Goal: Information Seeking & Learning: Learn about a topic

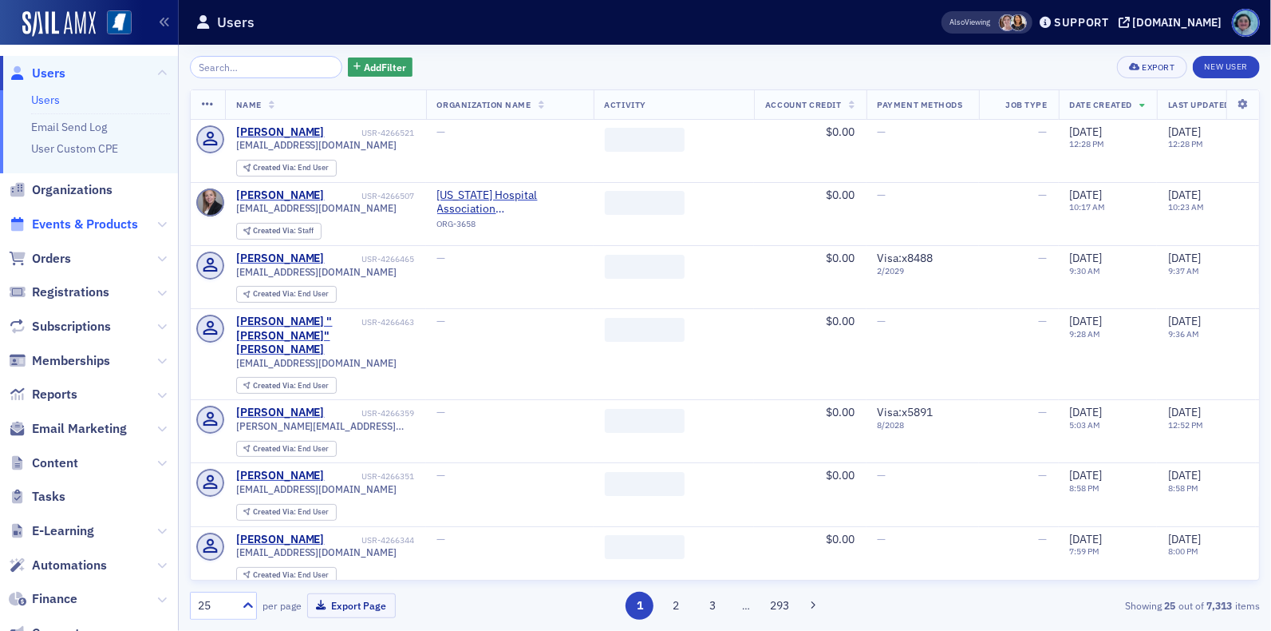
click at [97, 219] on span "Events & Products" at bounding box center [85, 225] width 106 height 18
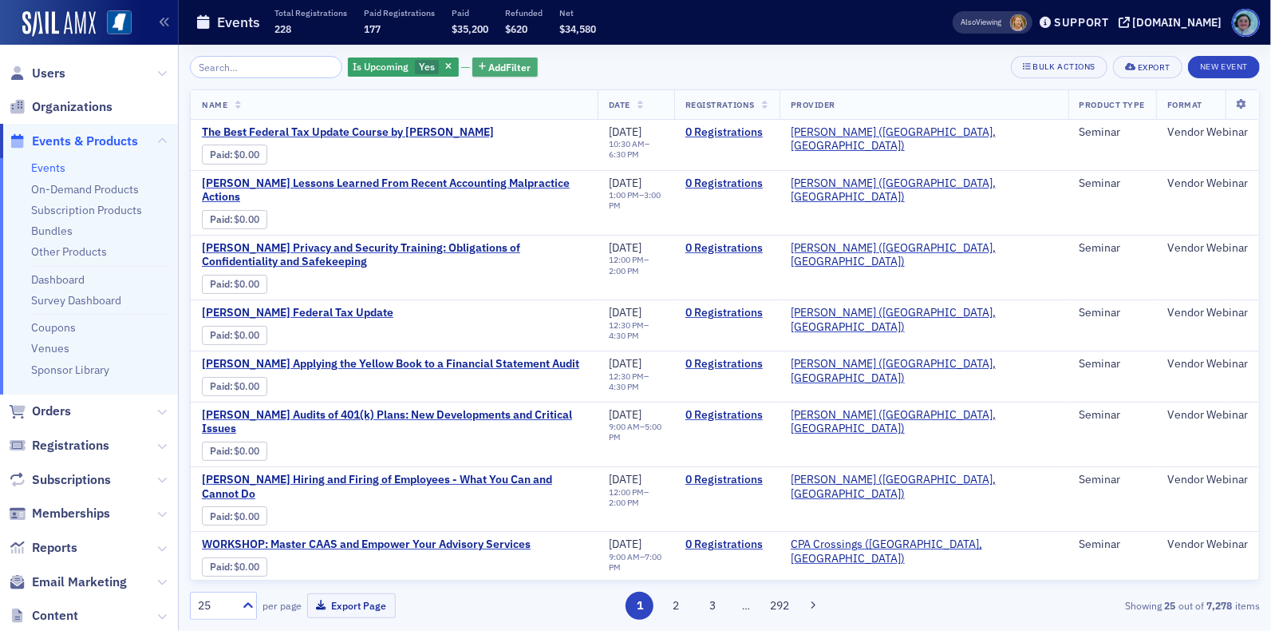
click at [494, 64] on span "Add Filter" at bounding box center [510, 67] width 42 height 14
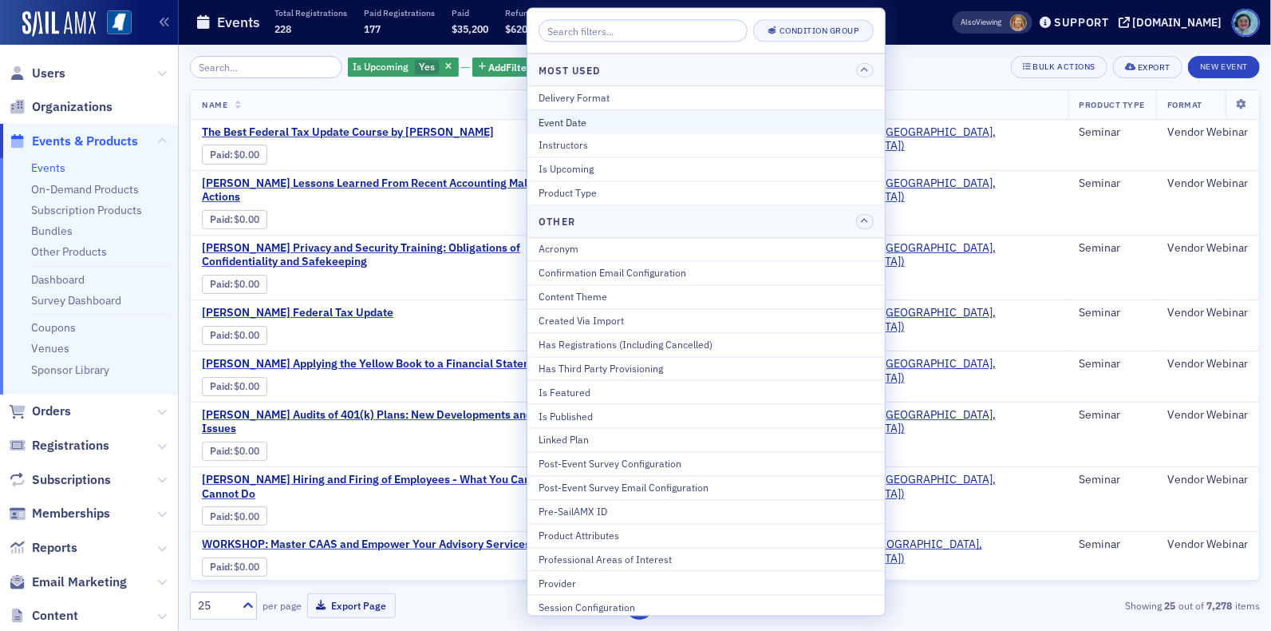
click at [575, 114] on div "Event Date" at bounding box center [706, 121] width 335 height 14
select select "8"
select select "2025"
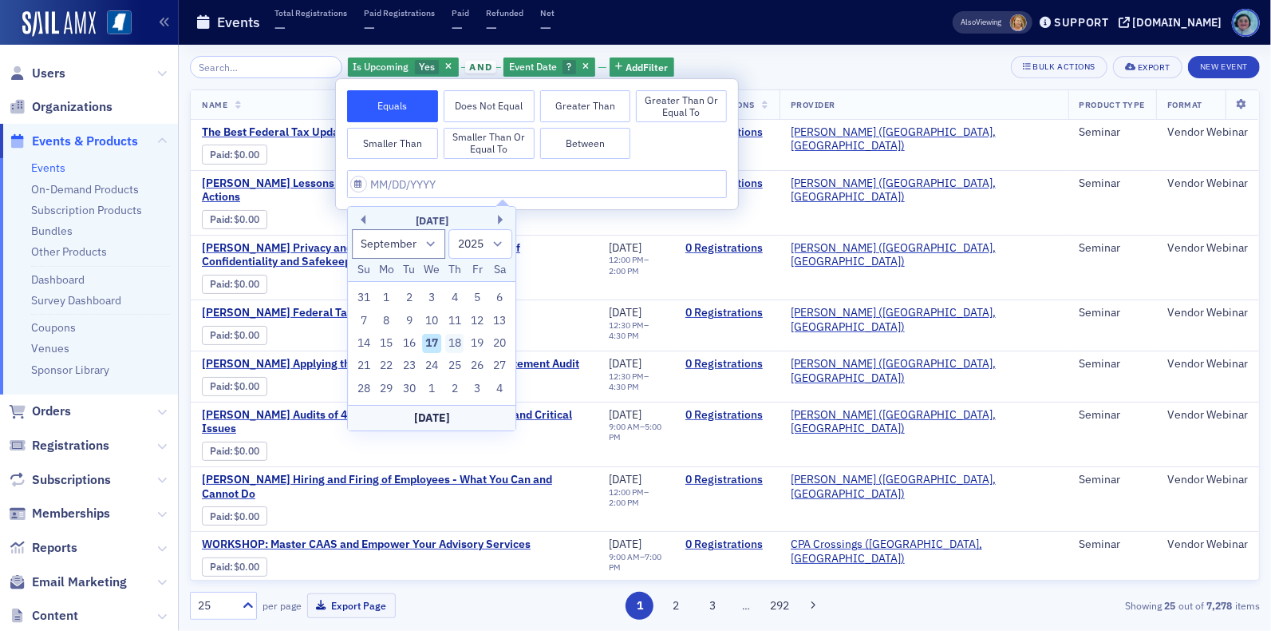
click at [453, 343] on div "18" at bounding box center [454, 343] width 19 height 19
type input "[DATE]"
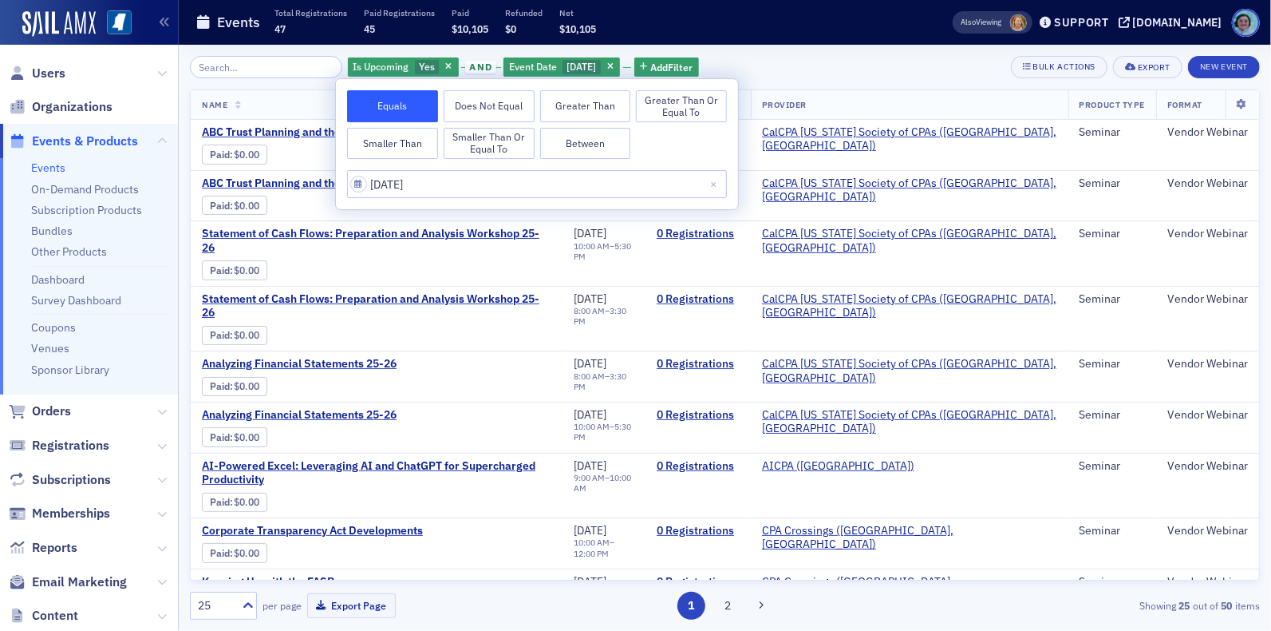
click at [808, 74] on div "Is Upcoming Yes and Event Date [DATE] Add Filter Bulk Actions Export New Event" at bounding box center [725, 67] width 1070 height 22
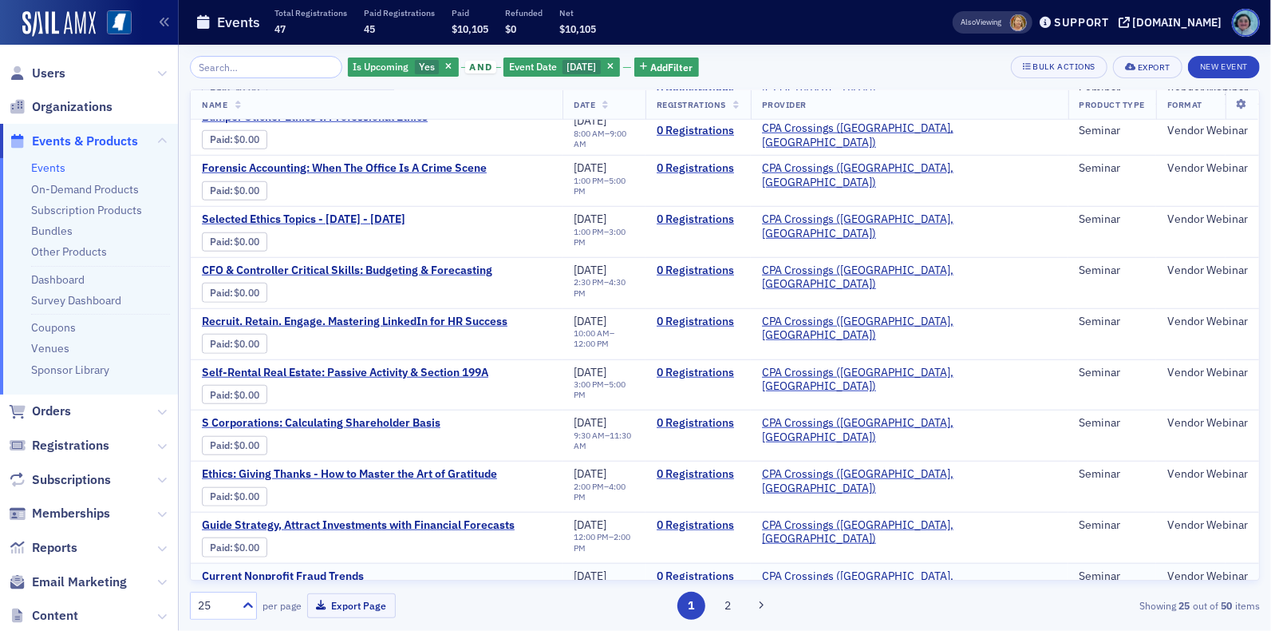
scroll to position [823, 0]
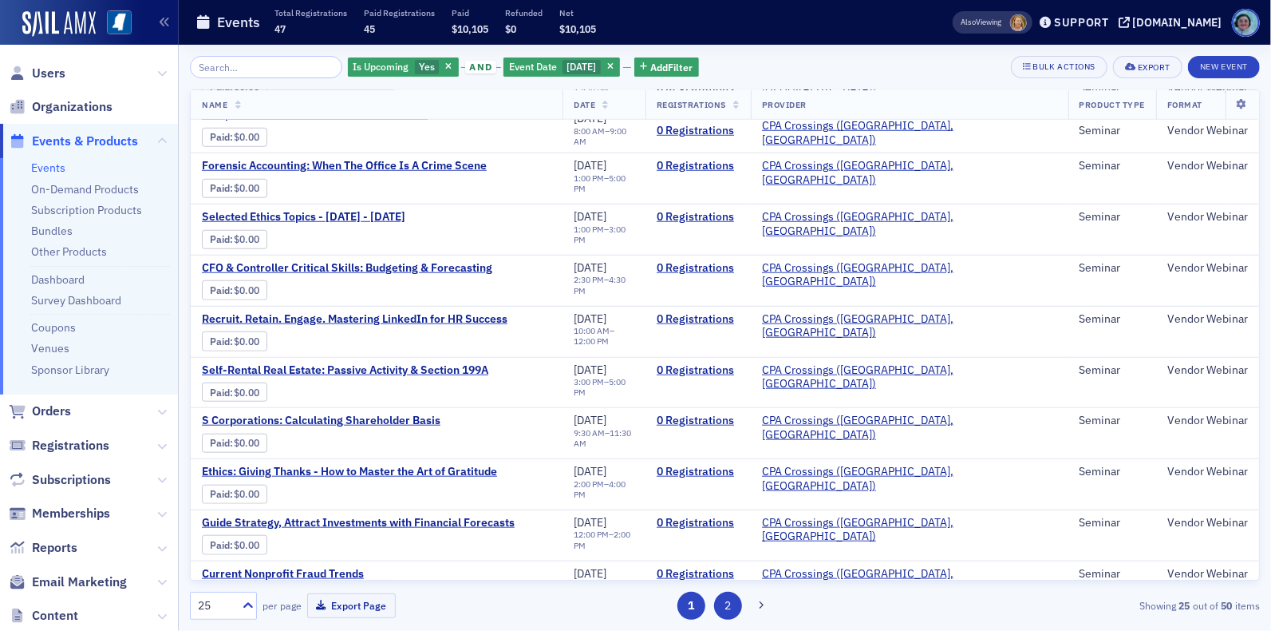
click at [731, 598] on button "2" at bounding box center [728, 605] width 28 height 28
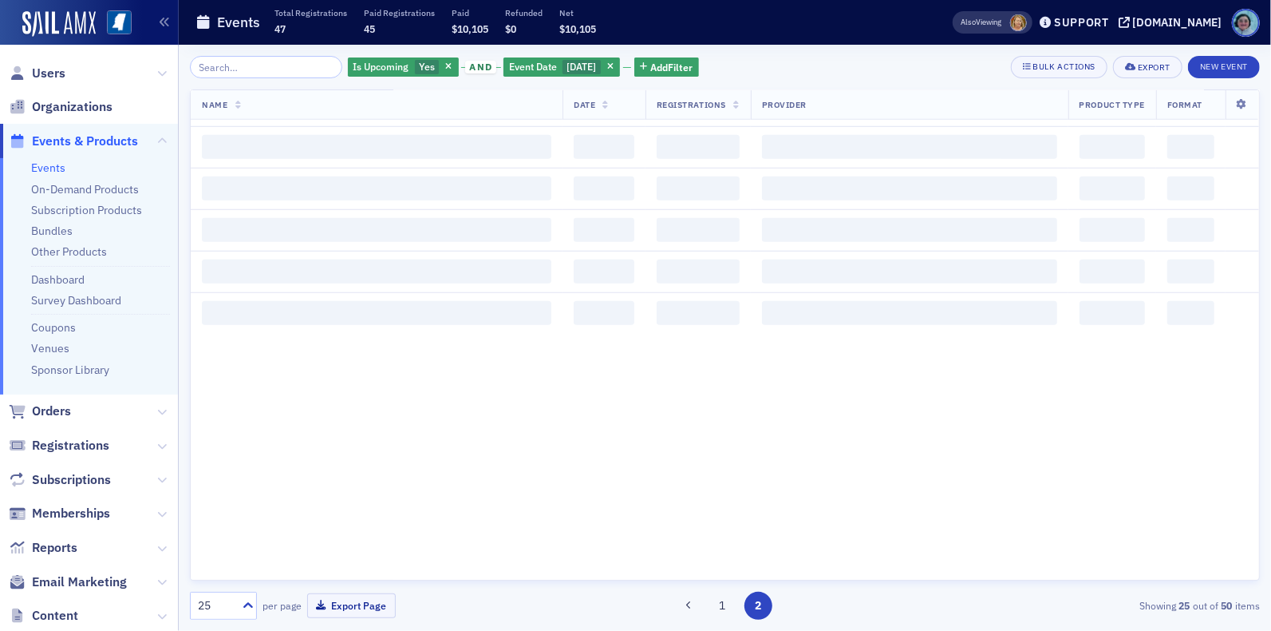
scroll to position [0, 0]
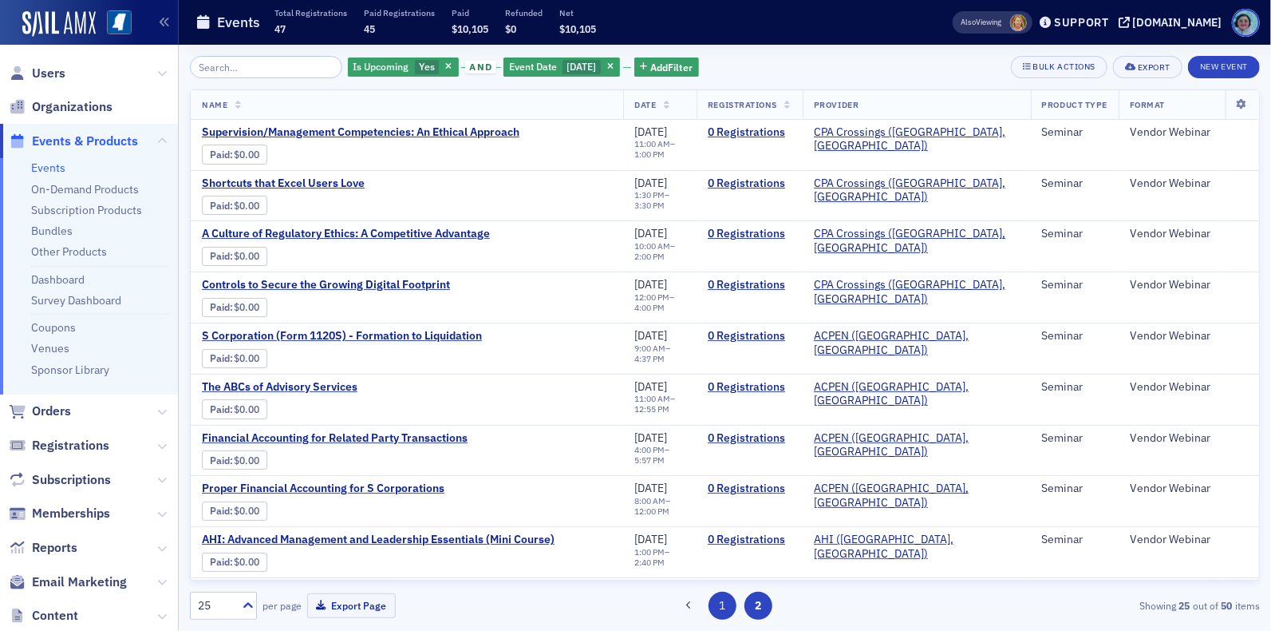
click at [726, 608] on button "1" at bounding box center [723, 605] width 28 height 28
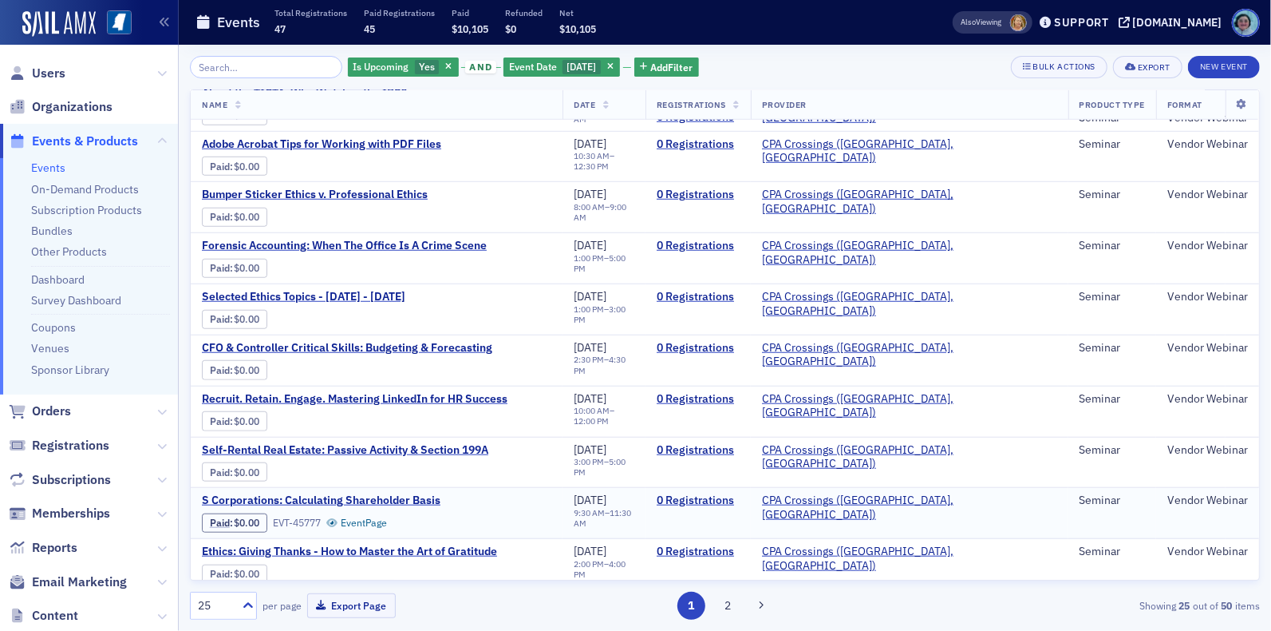
scroll to position [823, 0]
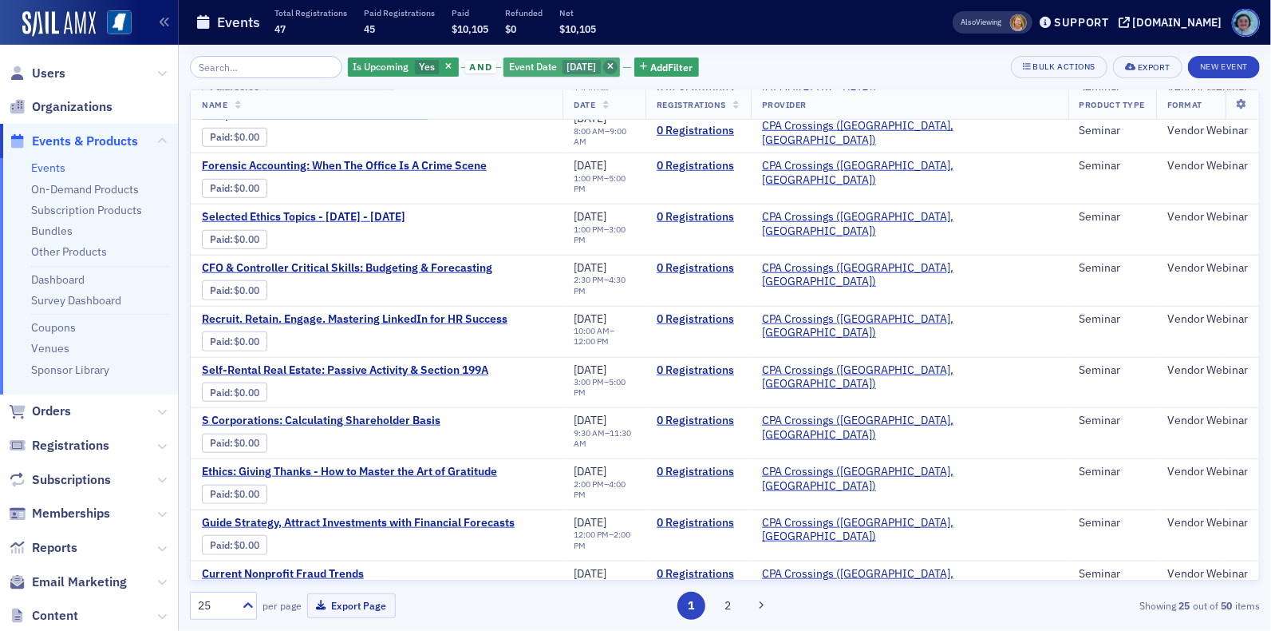
click at [618, 66] on span "button" at bounding box center [610, 67] width 14 height 14
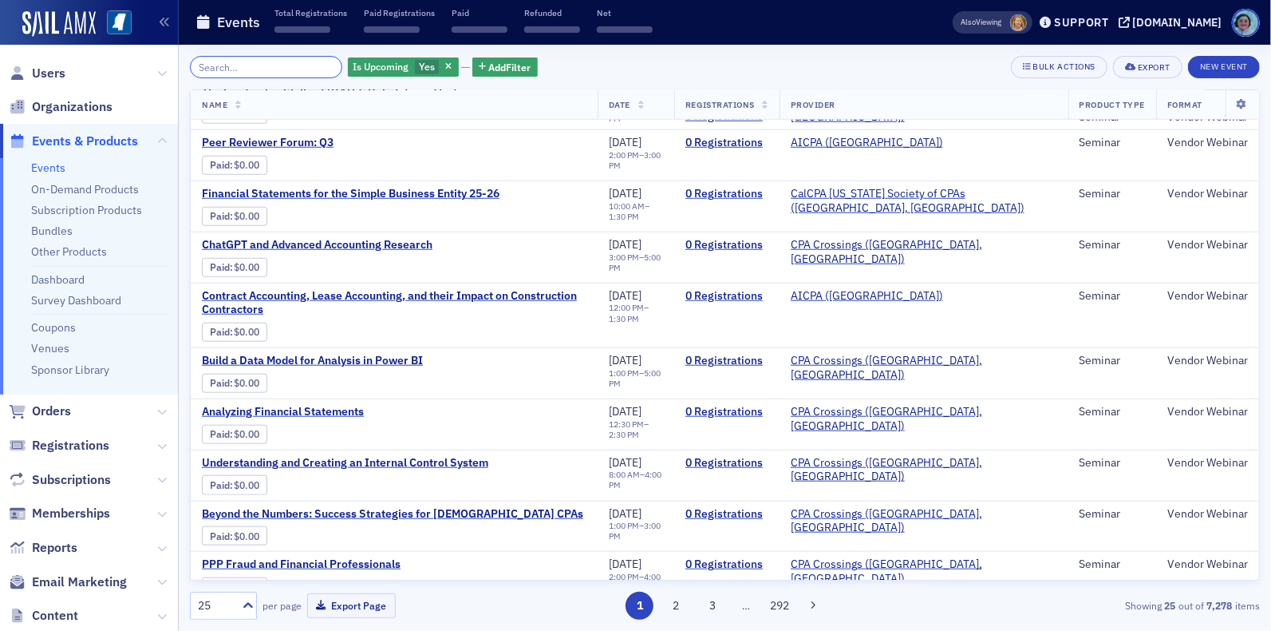
click at [287, 67] on input "search" at bounding box center [266, 67] width 152 height 22
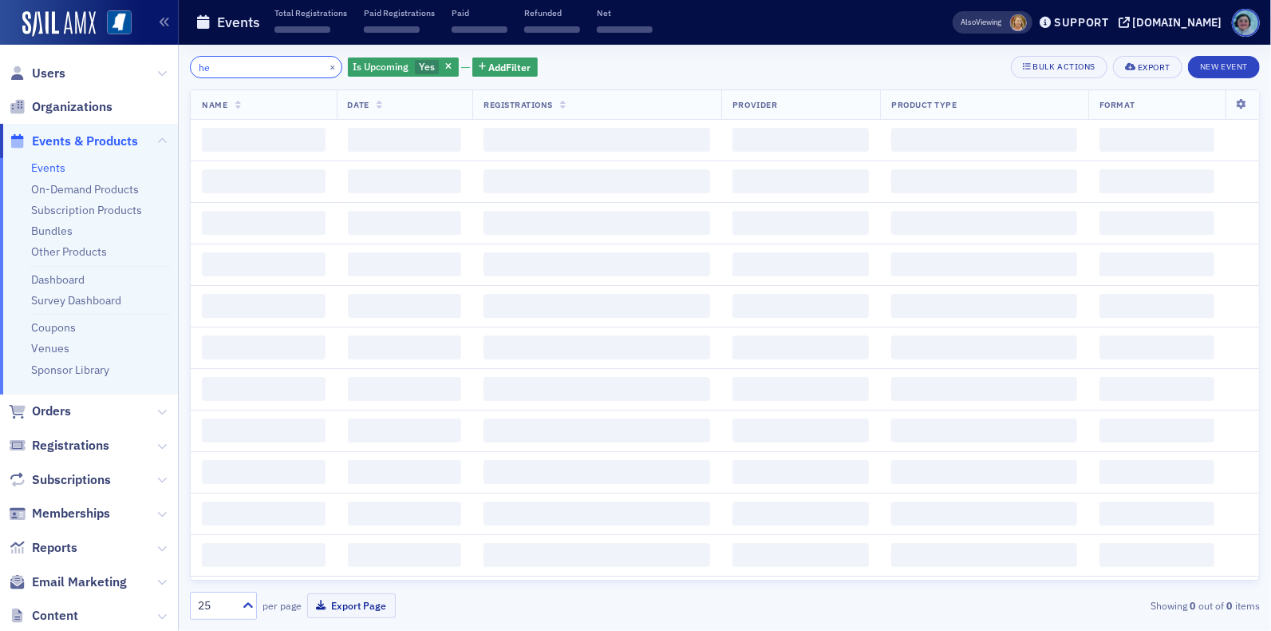
type input "h"
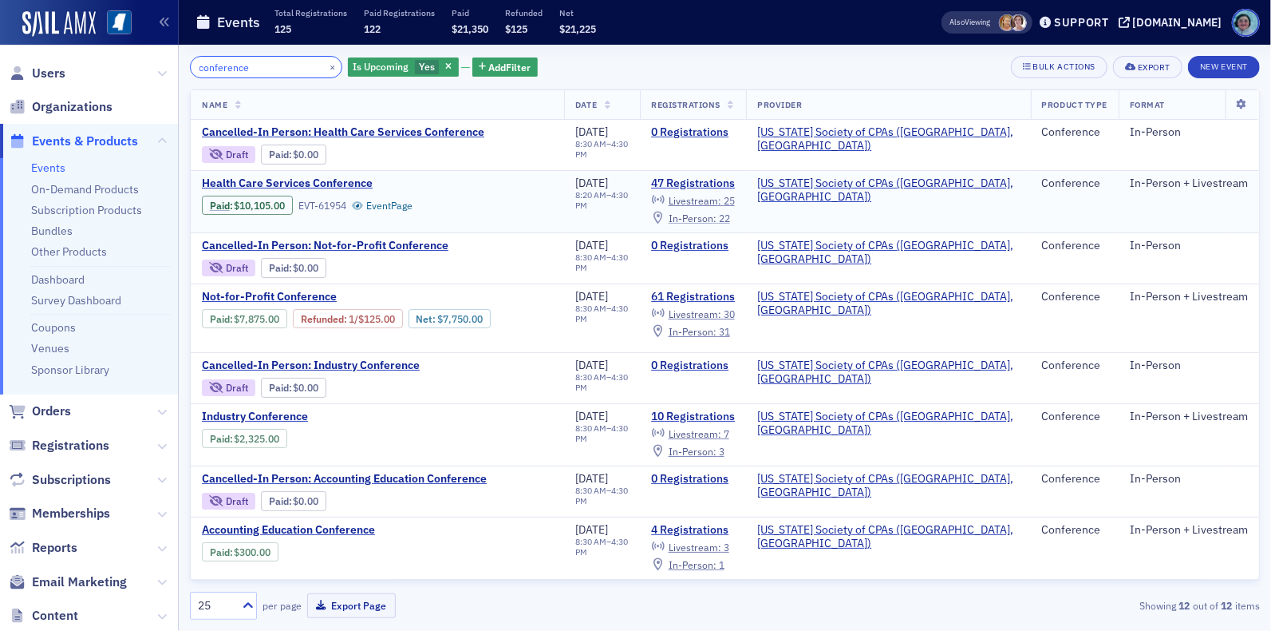
type input "conference"
click at [717, 222] on span "In-Person :" at bounding box center [693, 218] width 48 height 13
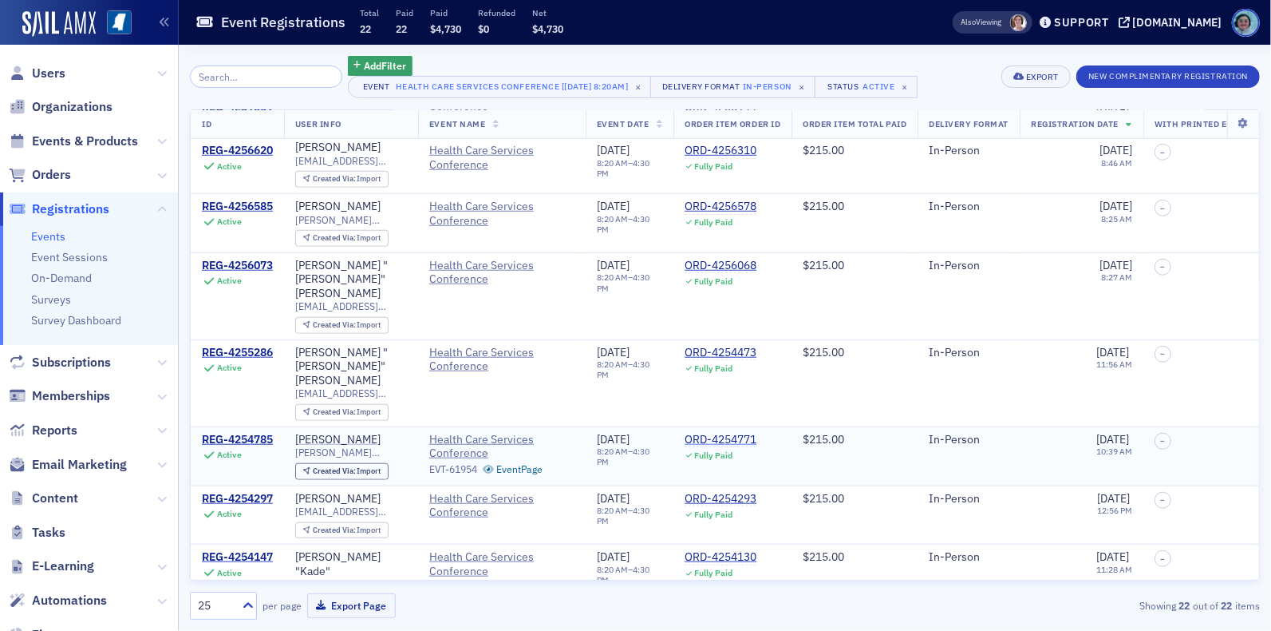
scroll to position [920, 0]
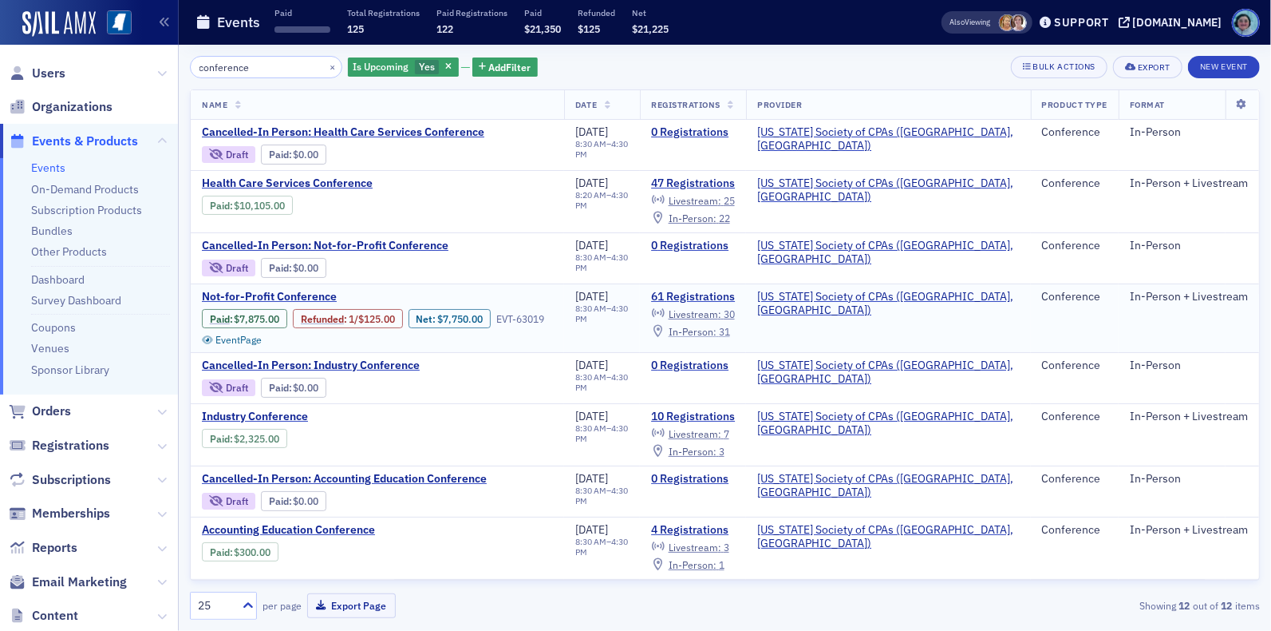
click at [717, 327] on span "In-Person :" at bounding box center [693, 331] width 48 height 13
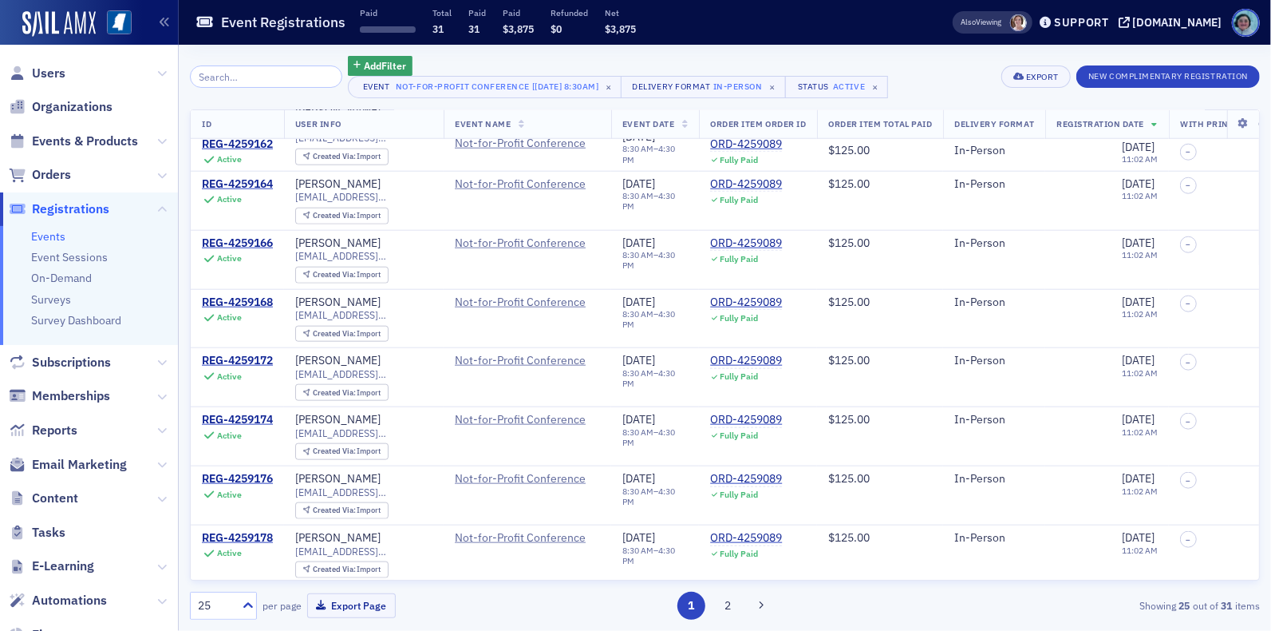
scroll to position [1062, 0]
click at [719, 611] on button "2" at bounding box center [728, 605] width 28 height 28
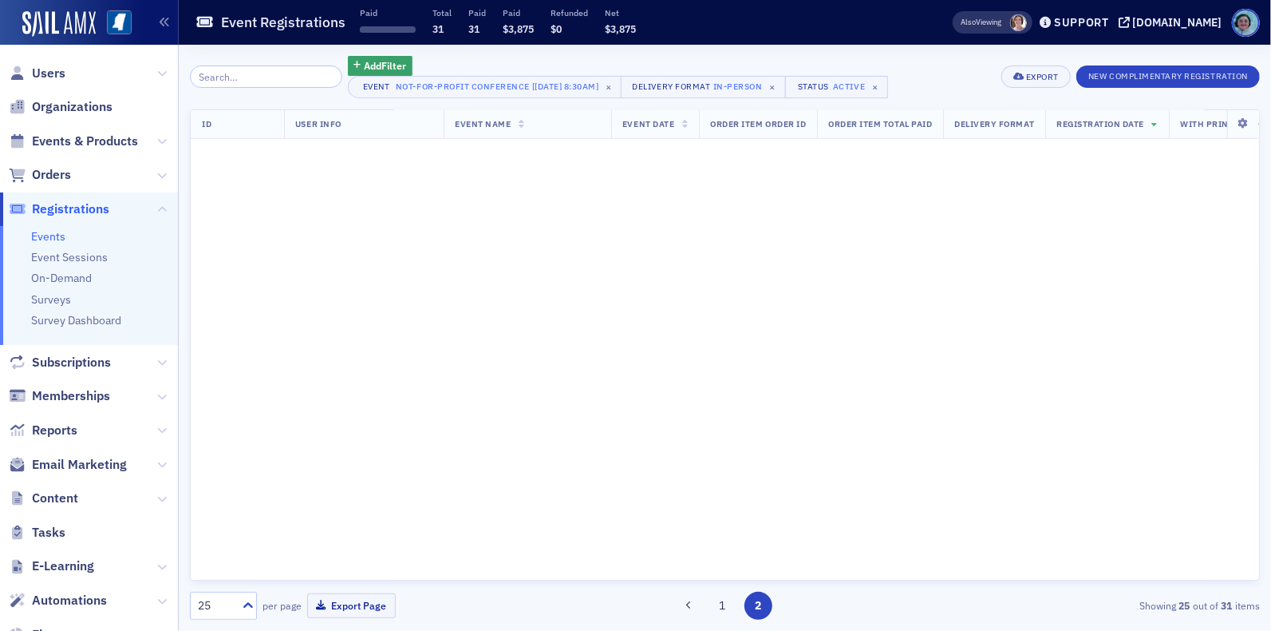
scroll to position [0, 0]
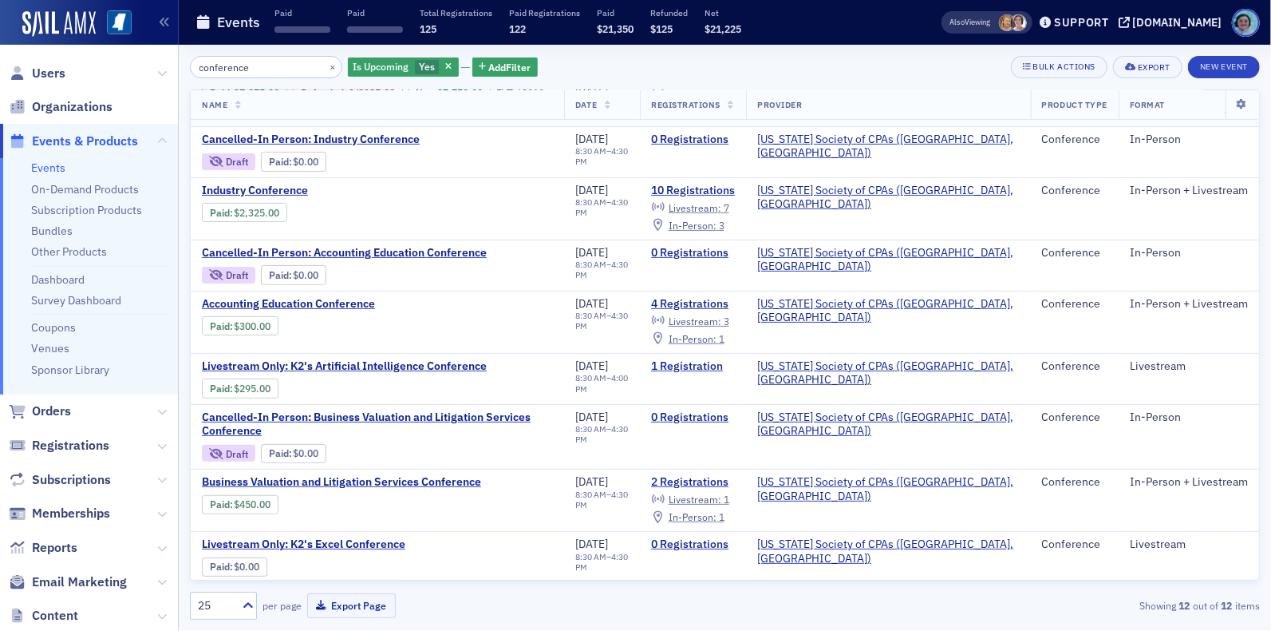
scroll to position [146, 0]
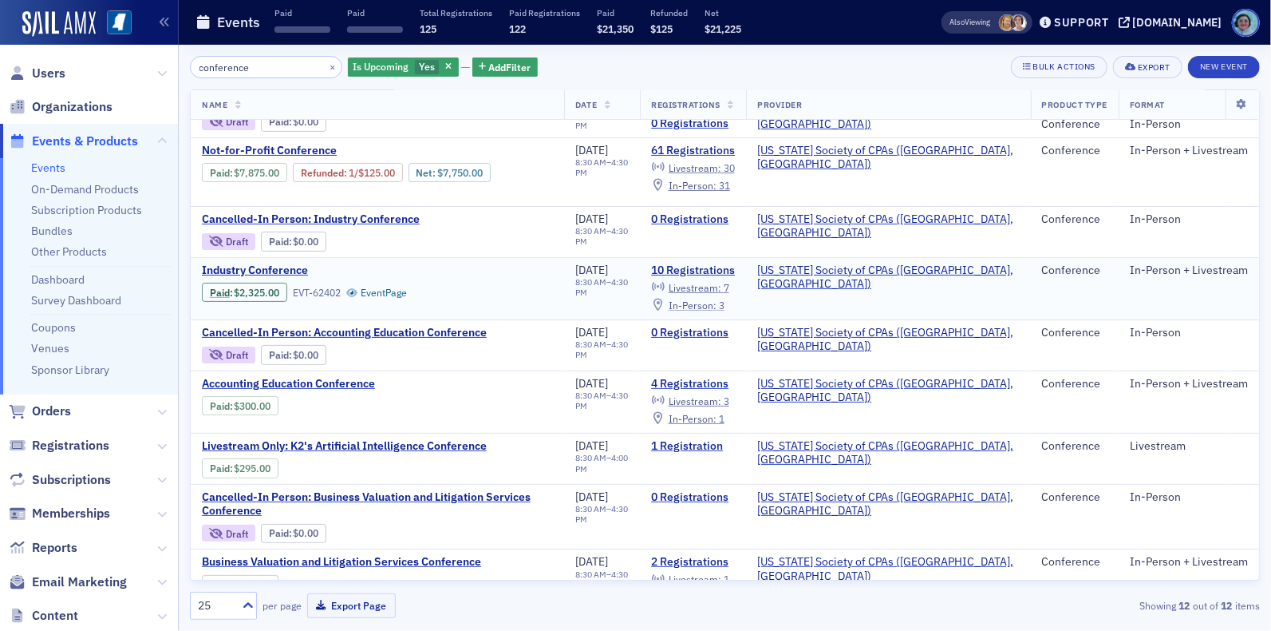
click at [717, 299] on span "In-Person :" at bounding box center [693, 305] width 48 height 13
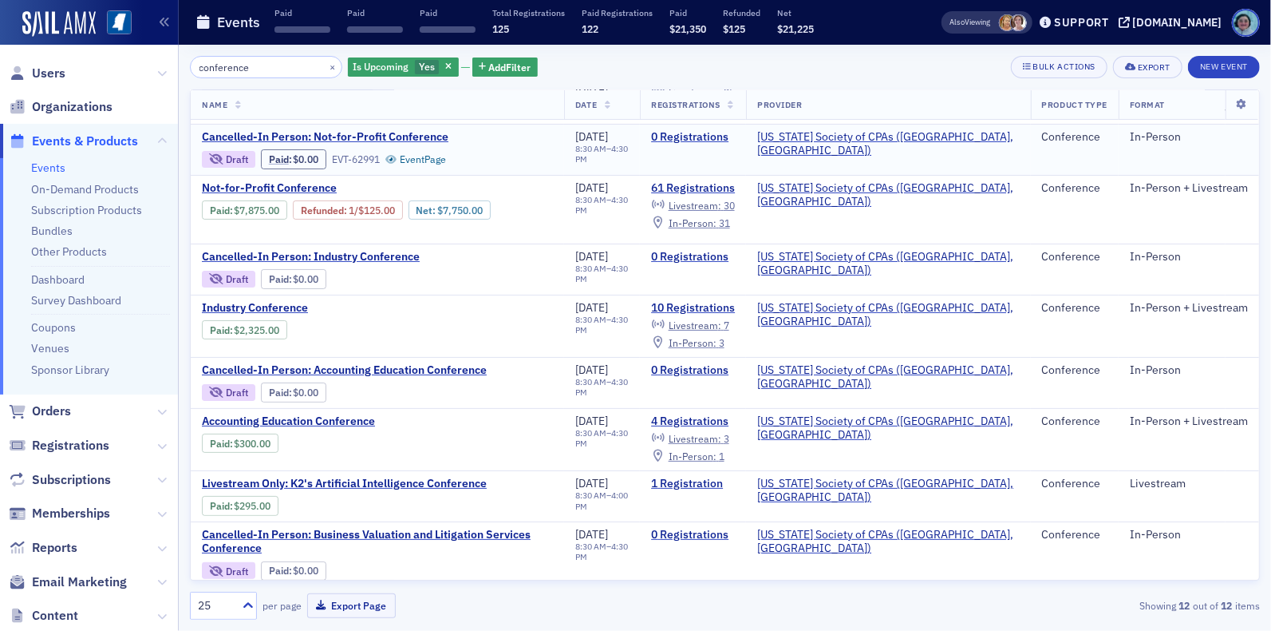
scroll to position [160, 0]
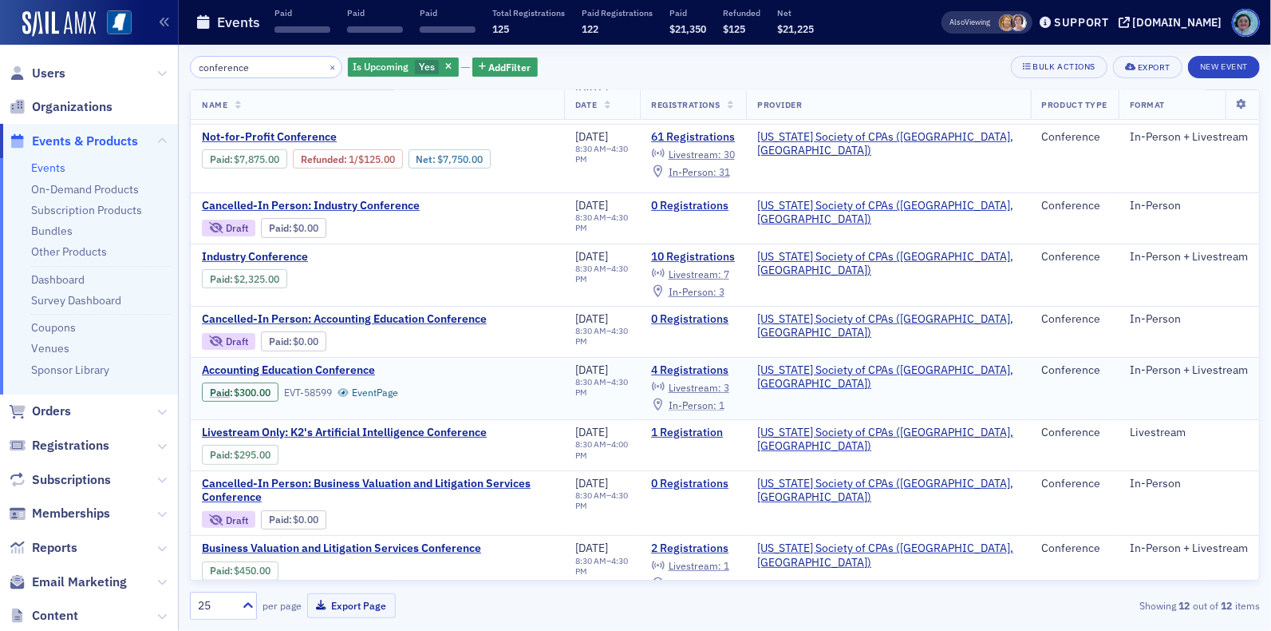
click at [725, 405] on div "In-Person : 1" at bounding box center [697, 405] width 56 height 9
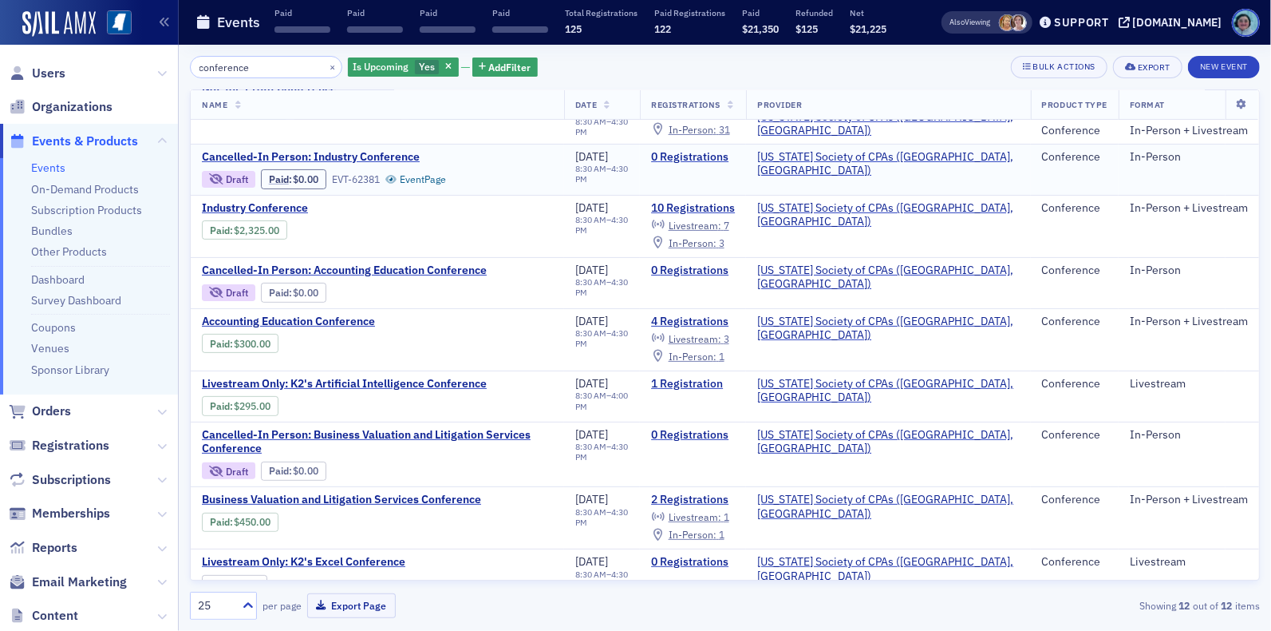
scroll to position [226, 0]
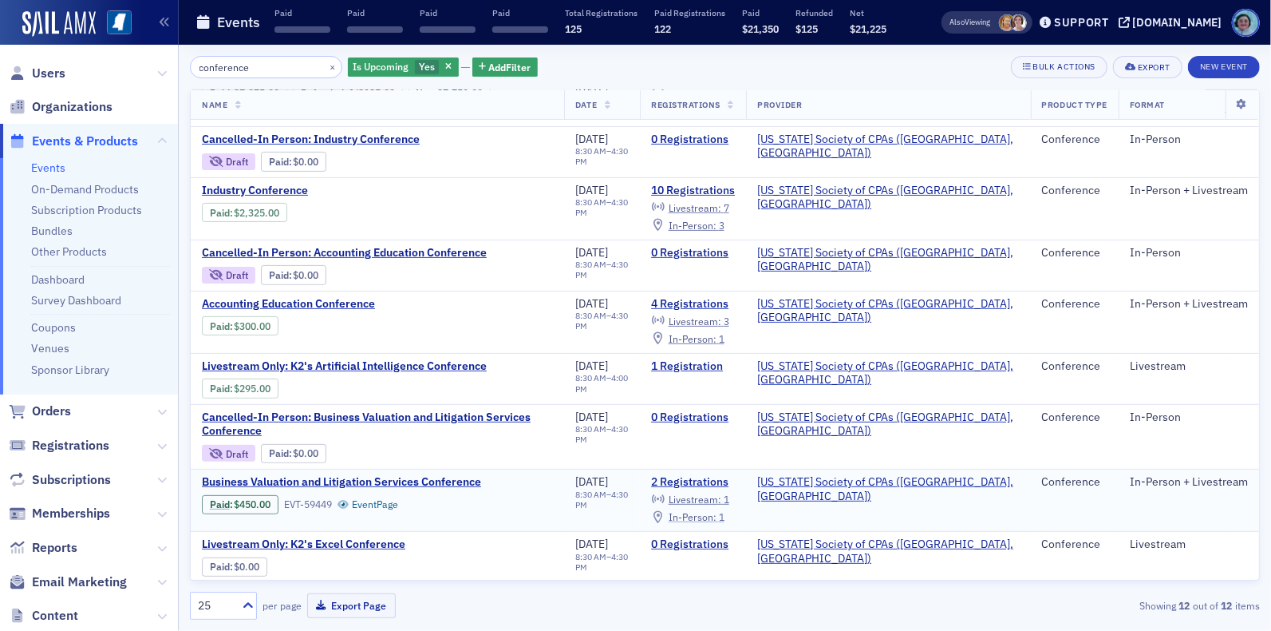
click at [717, 513] on span "In-Person :" at bounding box center [693, 516] width 48 height 13
